Goal: Information Seeking & Learning: Check status

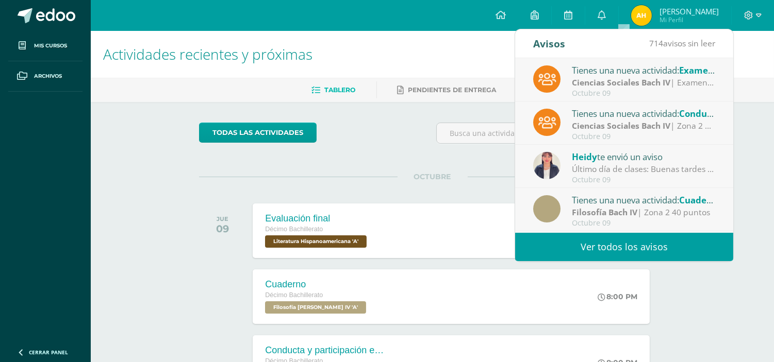
click at [633, 160] on div "[PERSON_NAME] te envió un aviso" at bounding box center [643, 156] width 143 height 13
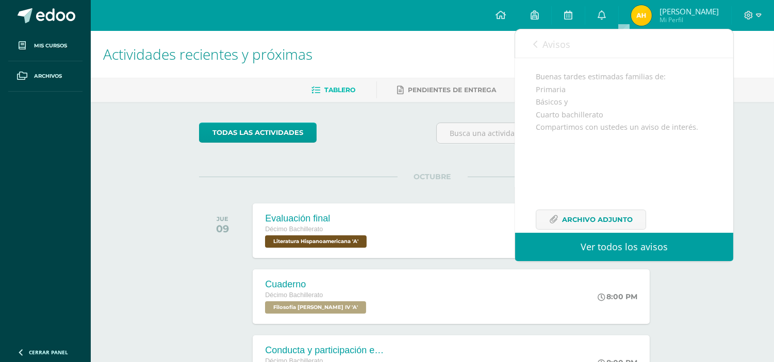
scroll to position [125, 0]
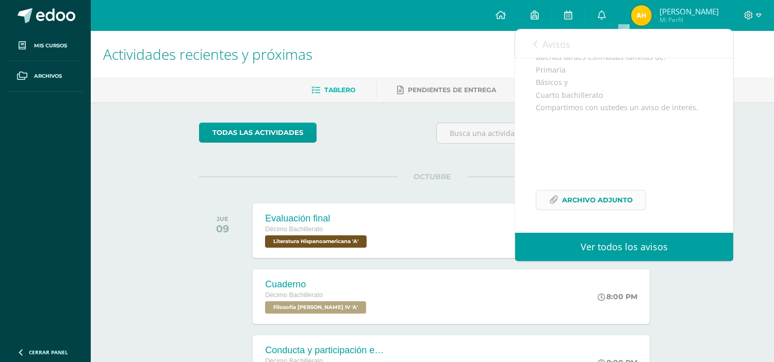
click at [605, 204] on span "Archivo Adjunto" at bounding box center [597, 200] width 71 height 19
click at [553, 43] on span "Avisos" at bounding box center [556, 44] width 28 height 12
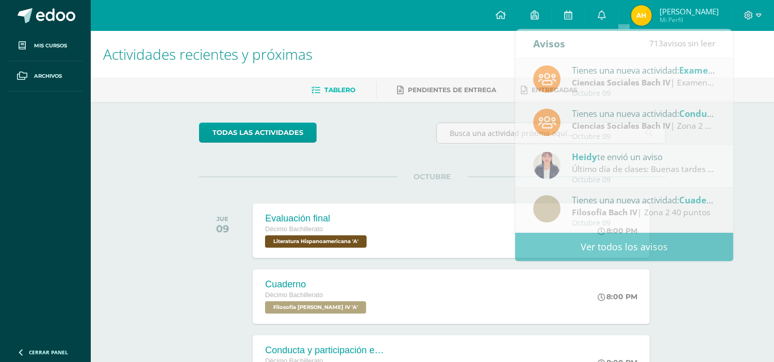
click at [758, 102] on div "Actividades recientes y próximas Tablero Pendientes de entrega Entregadas todas…" at bounding box center [432, 306] width 683 height 550
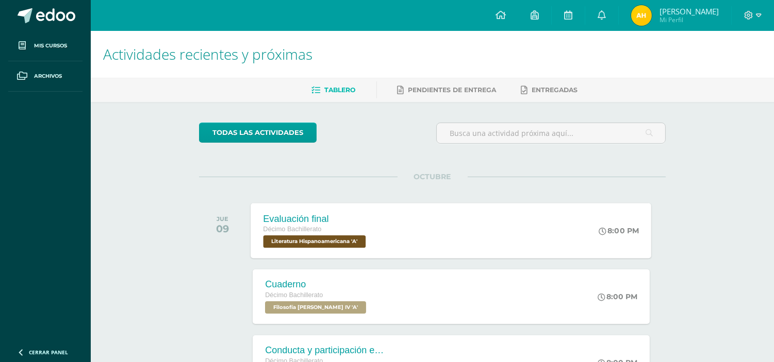
click at [397, 239] on div "Evaluación final Décimo Bachillerato Literatura Hispanoamericana 'A' 8:00 PM Ev…" at bounding box center [451, 230] width 401 height 55
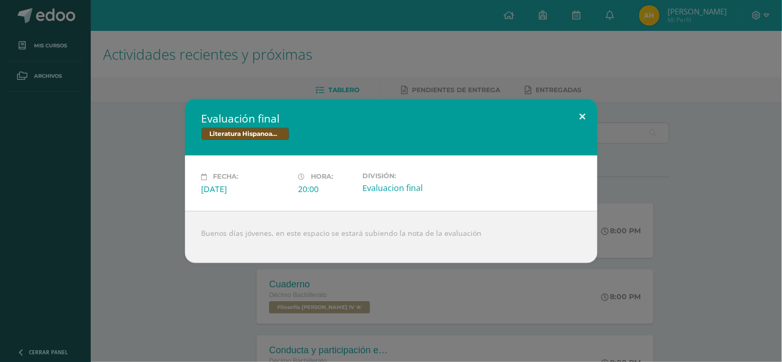
click at [581, 111] on button at bounding box center [582, 116] width 29 height 35
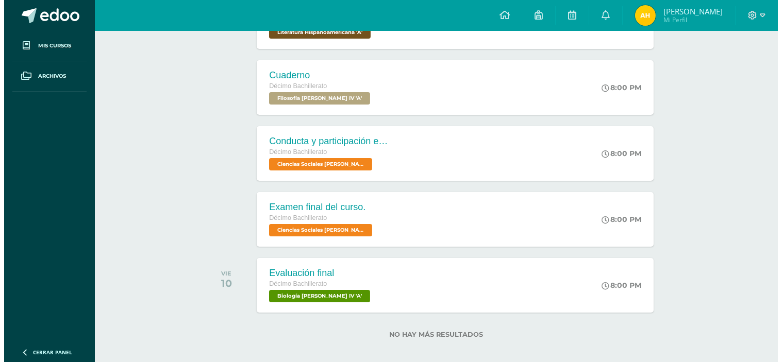
scroll to position [218, 0]
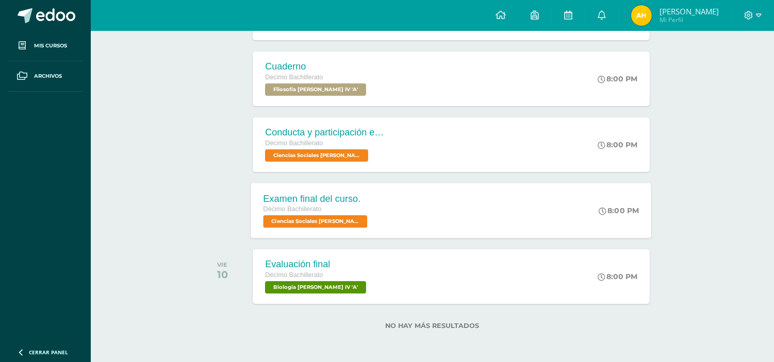
click at [353, 218] on span "Ciencias Sociales [PERSON_NAME] IV 'A'" at bounding box center [315, 222] width 104 height 12
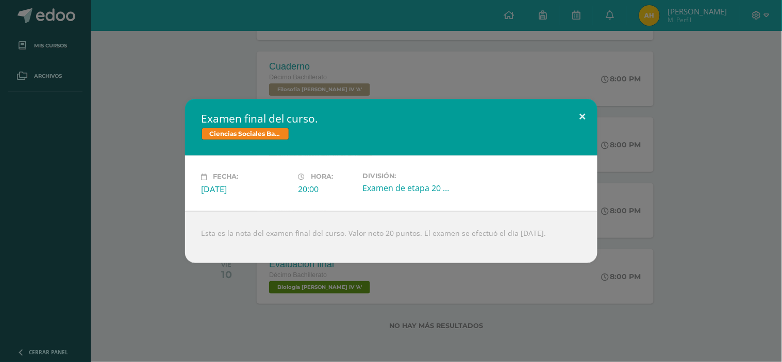
click at [578, 114] on button at bounding box center [582, 116] width 29 height 35
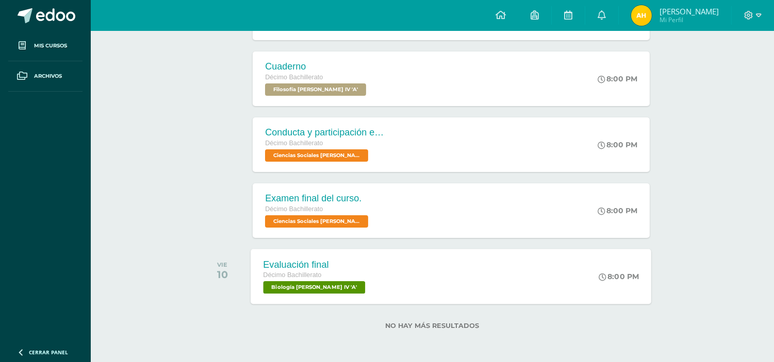
click at [406, 261] on div "Evaluación final Décimo Bachillerato Biología [PERSON_NAME] IV 'A' 8:00 PM Eval…" at bounding box center [451, 276] width 401 height 55
